Goal: Transaction & Acquisition: Purchase product/service

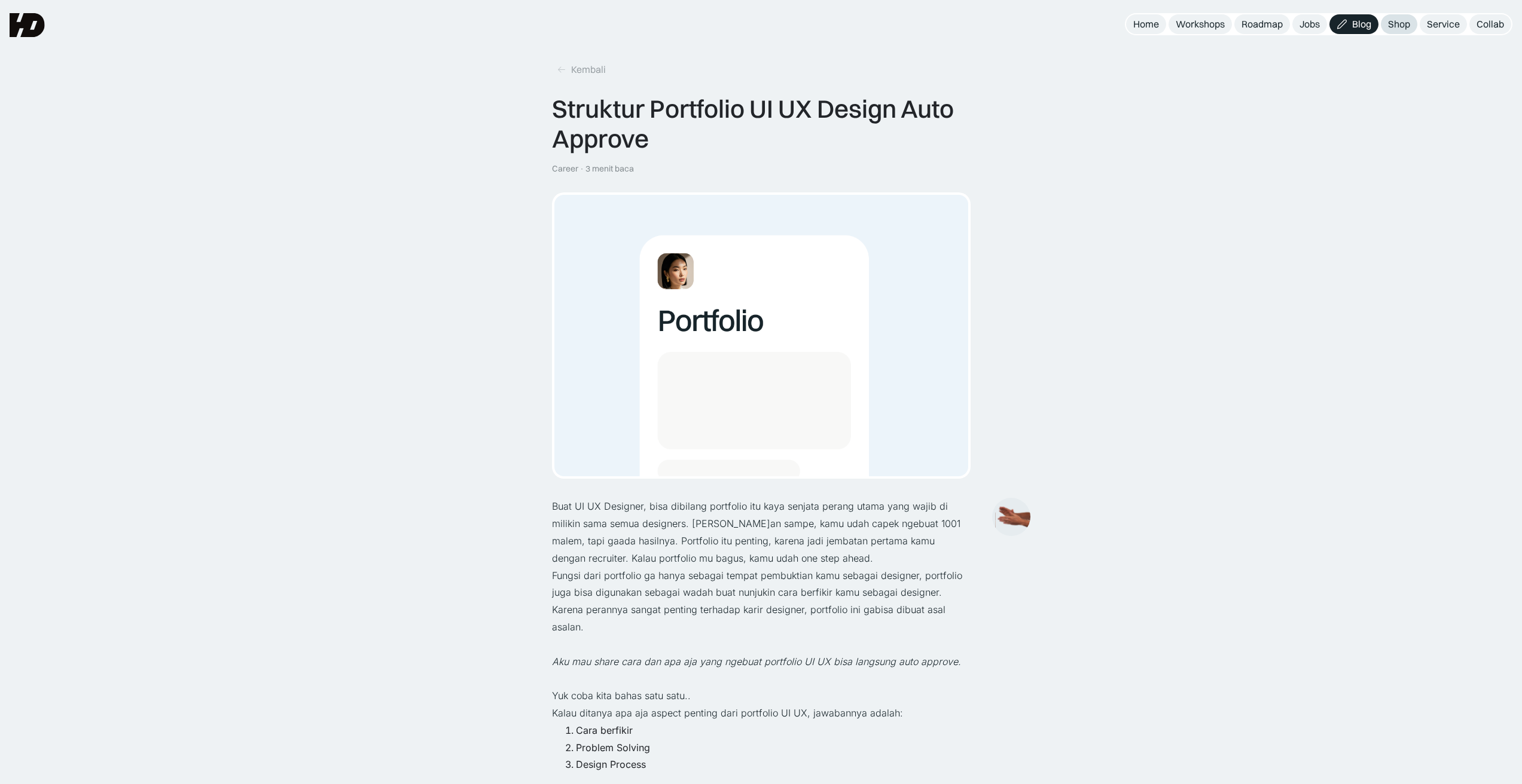
click at [1397, 22] on div "Shop" at bounding box center [1399, 24] width 22 height 13
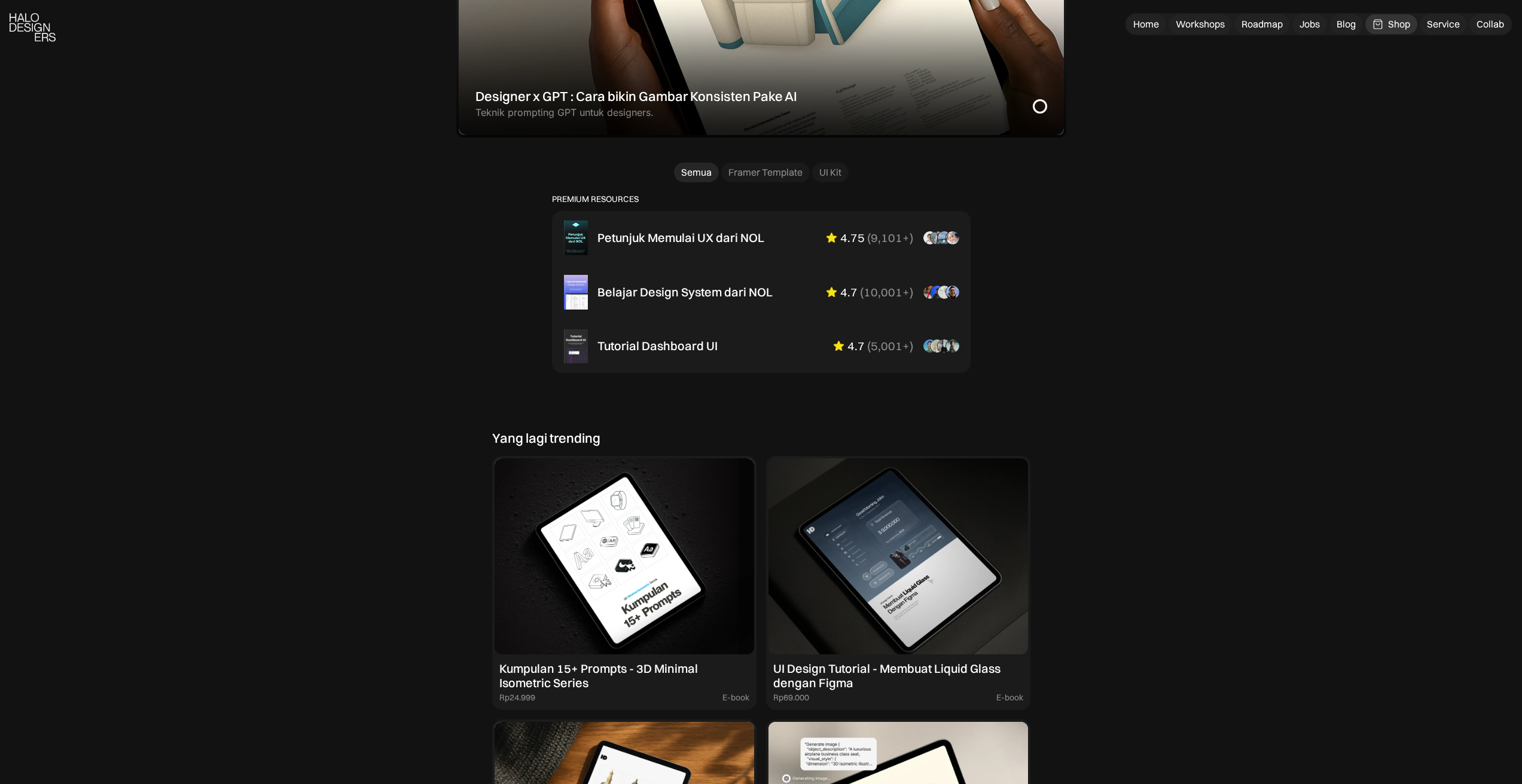
scroll to position [690, 0]
click at [629, 288] on div "Belajar Design System dari NOL" at bounding box center [685, 291] width 175 height 14
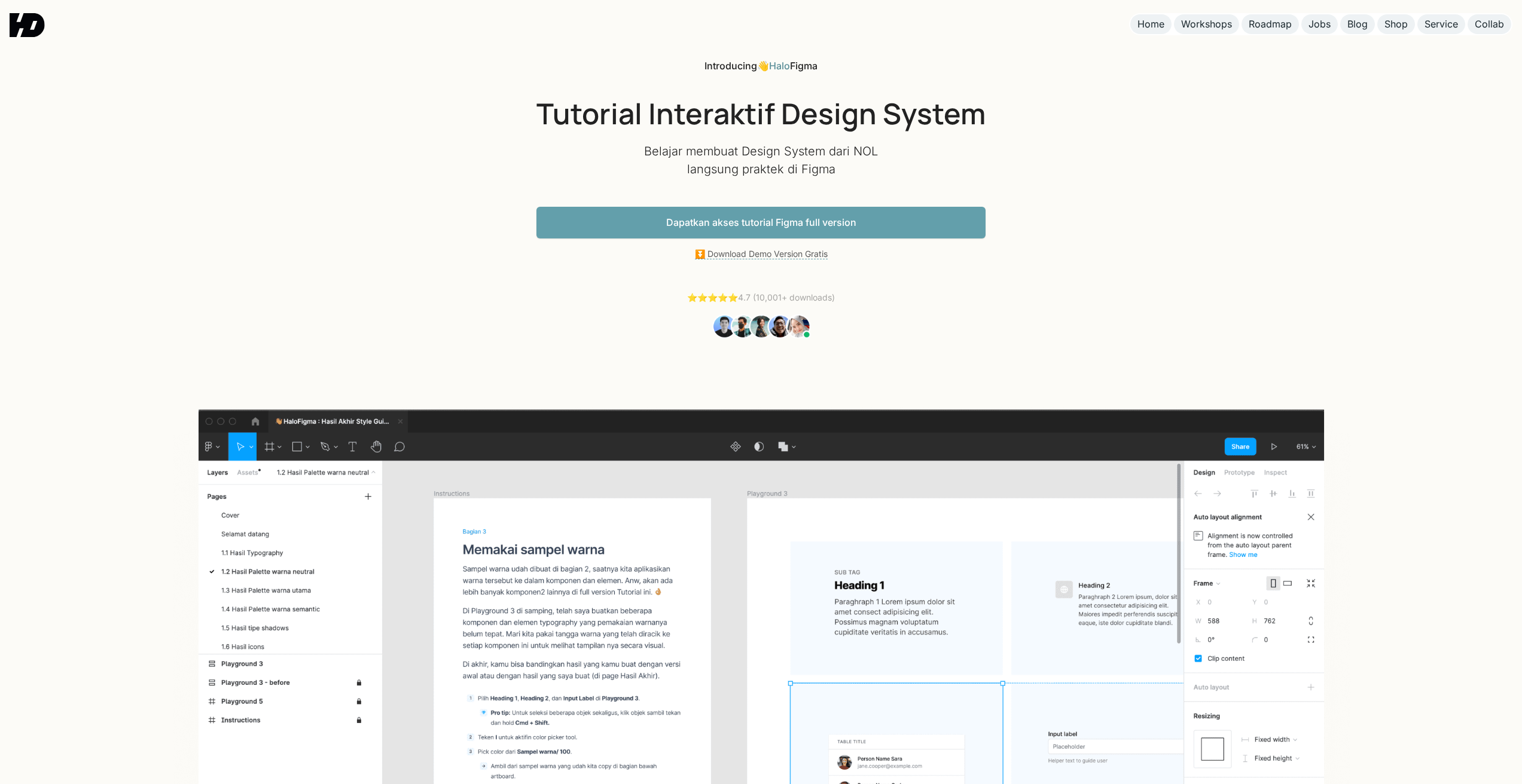
click at [718, 220] on link "Dapatkan akses tutorial Figma full version" at bounding box center [761, 222] width 449 height 32
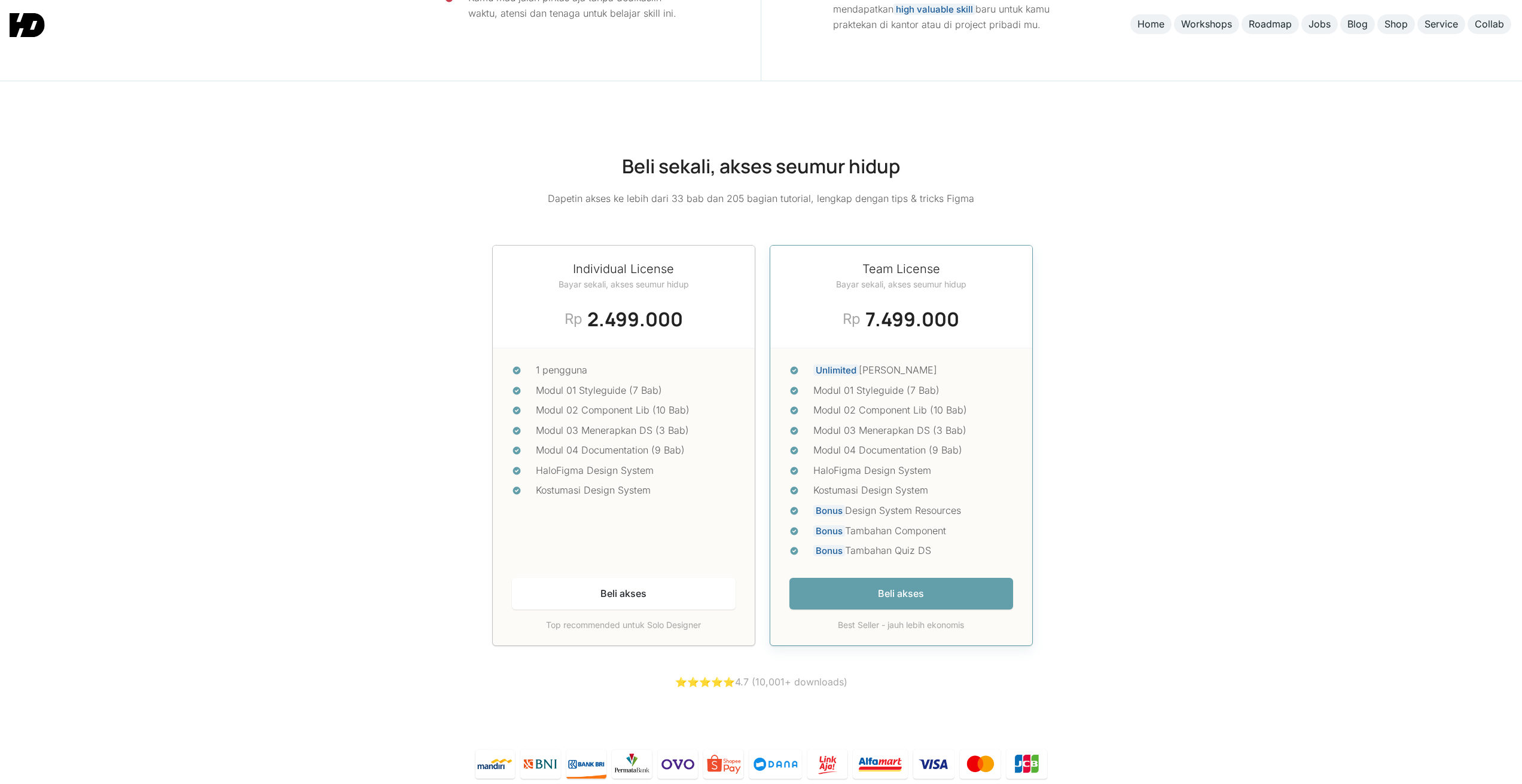
scroll to position [5134, 0]
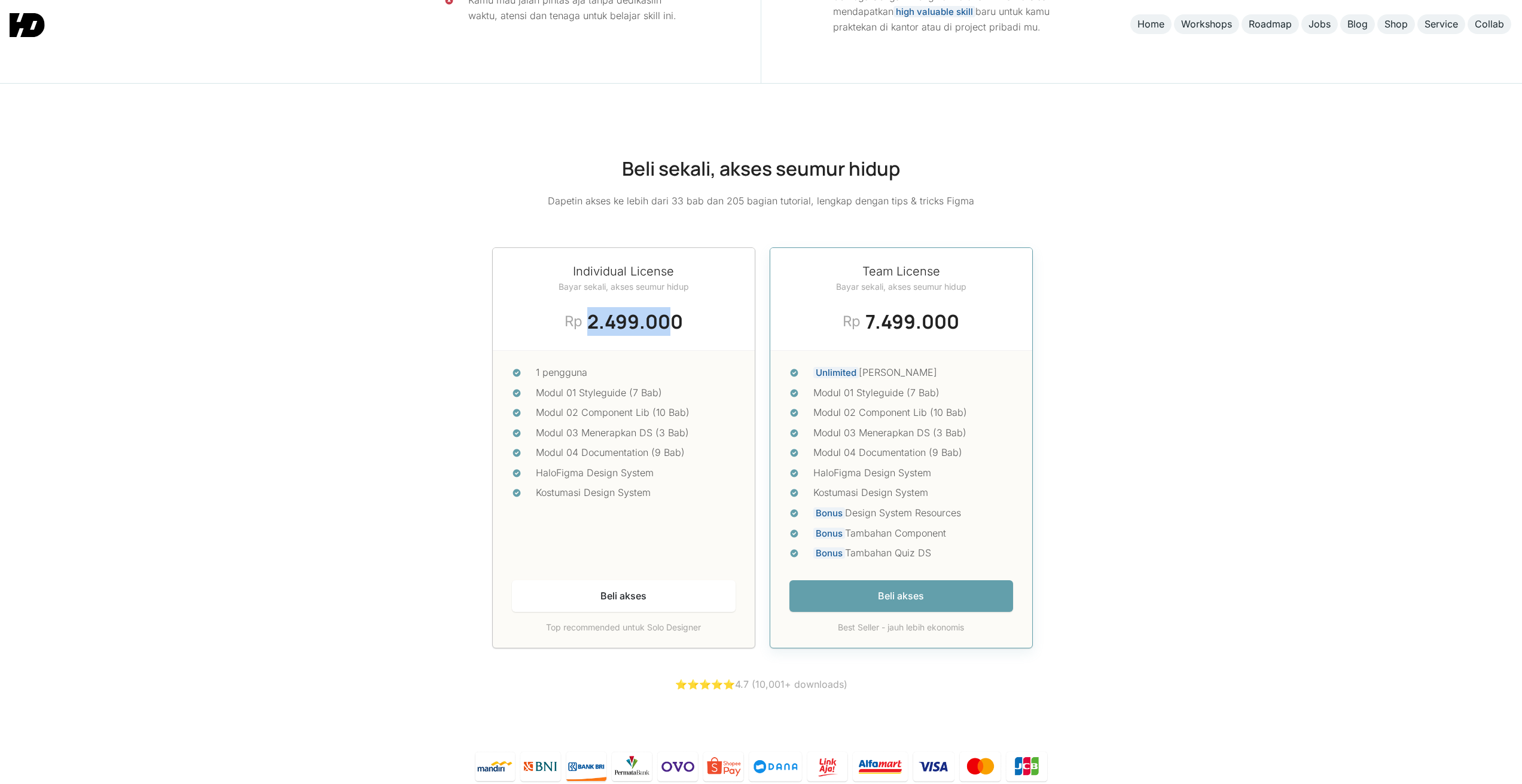
drag, startPoint x: 588, startPoint y: 247, endPoint x: 668, endPoint y: 247, distance: 80.0
click at [668, 307] on div "2.499.000" at bounding box center [635, 321] width 96 height 29
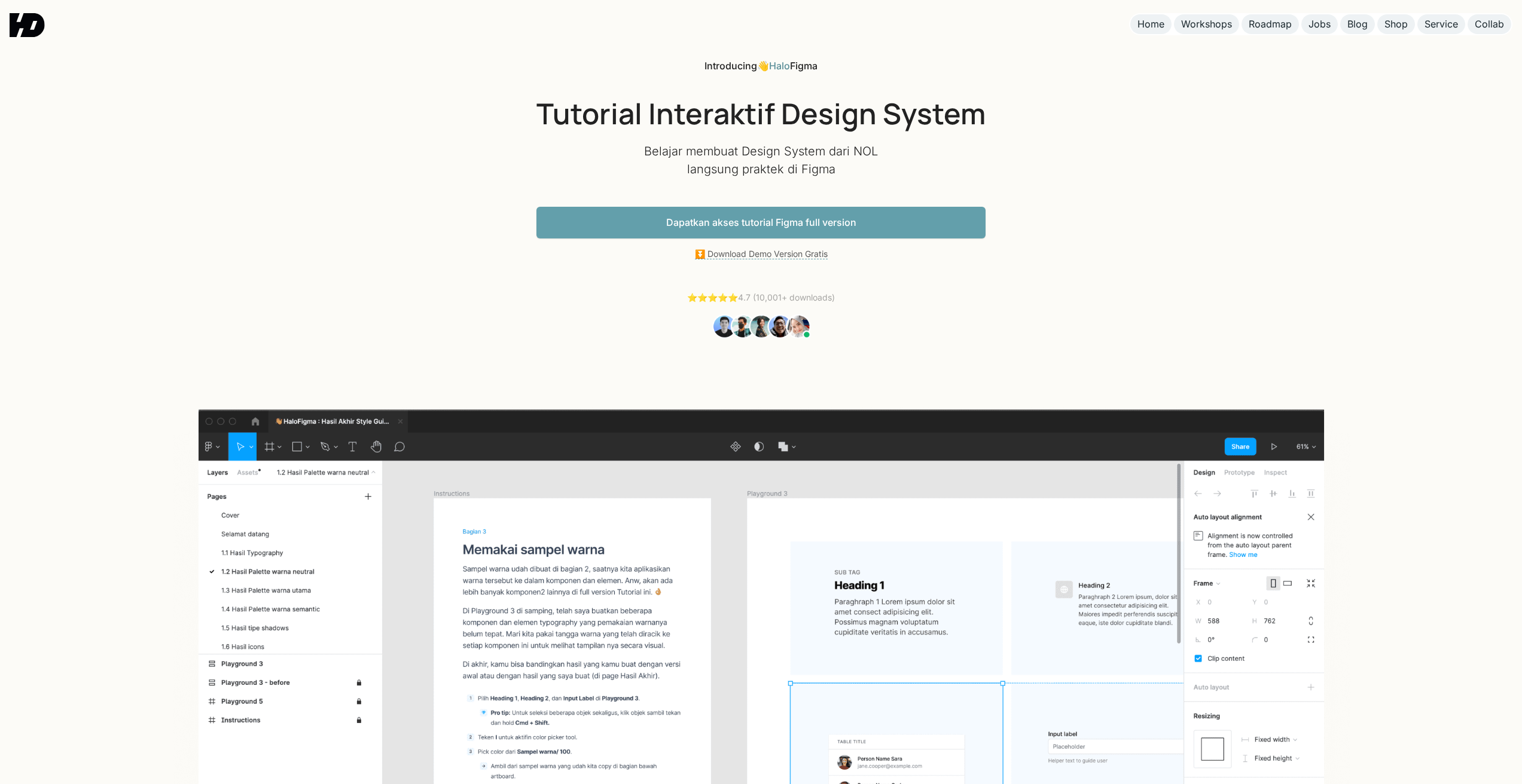
scroll to position [0, 0]
click at [1392, 22] on div "Shop" at bounding box center [1395, 24] width 24 height 13
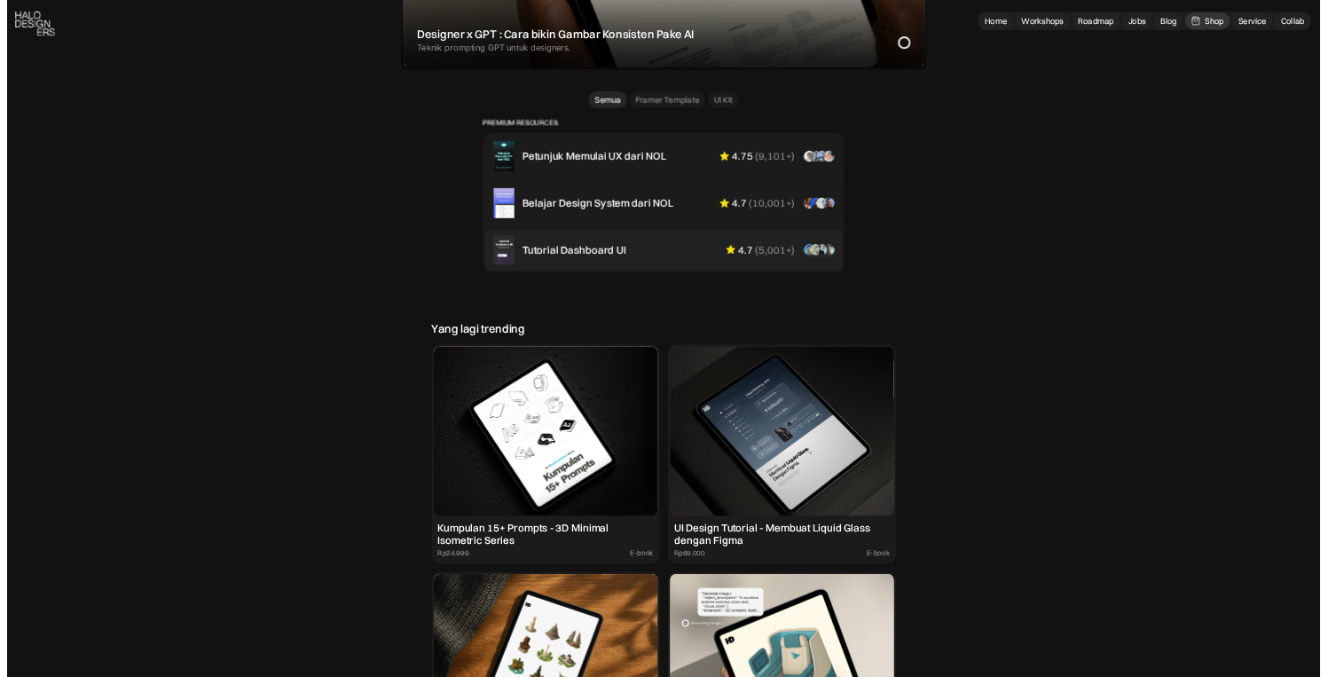
scroll to position [1107, 0]
